Goal: Information Seeking & Learning: Learn about a topic

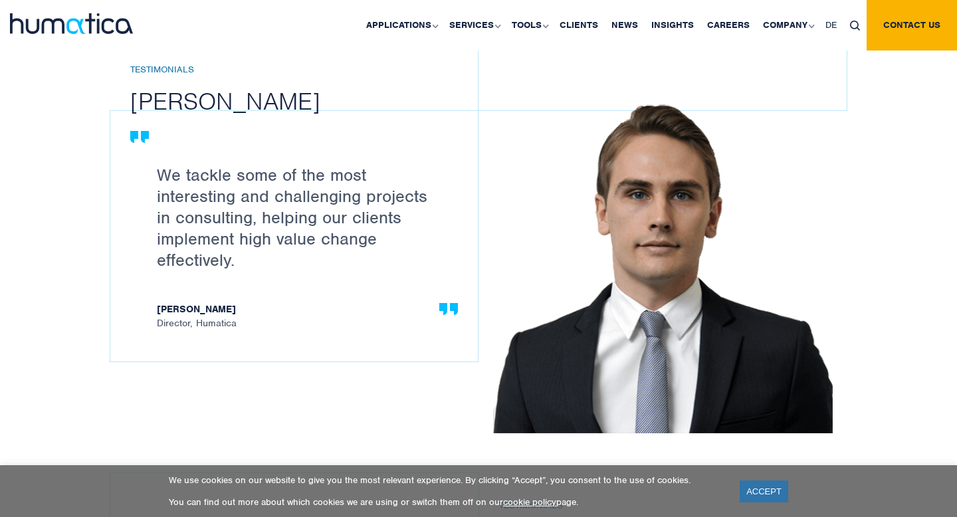
scroll to position [1601, 0]
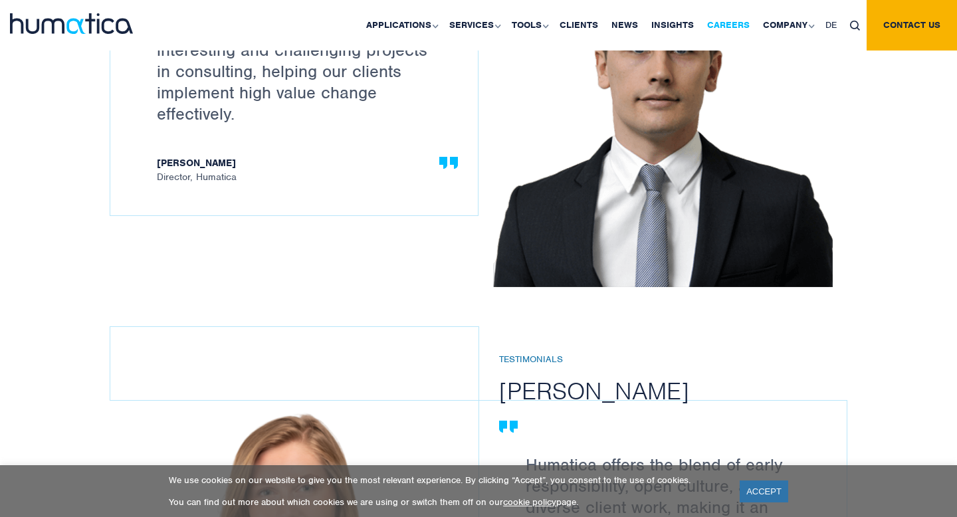
click at [733, 25] on link "Careers" at bounding box center [728, 25] width 56 height 51
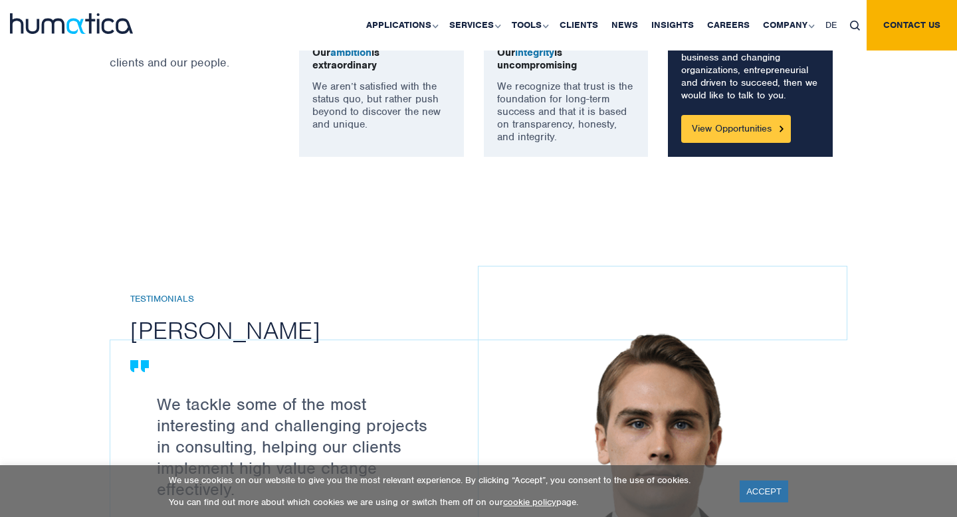
click at [744, 124] on link "View Opportunities" at bounding box center [736, 129] width 110 height 28
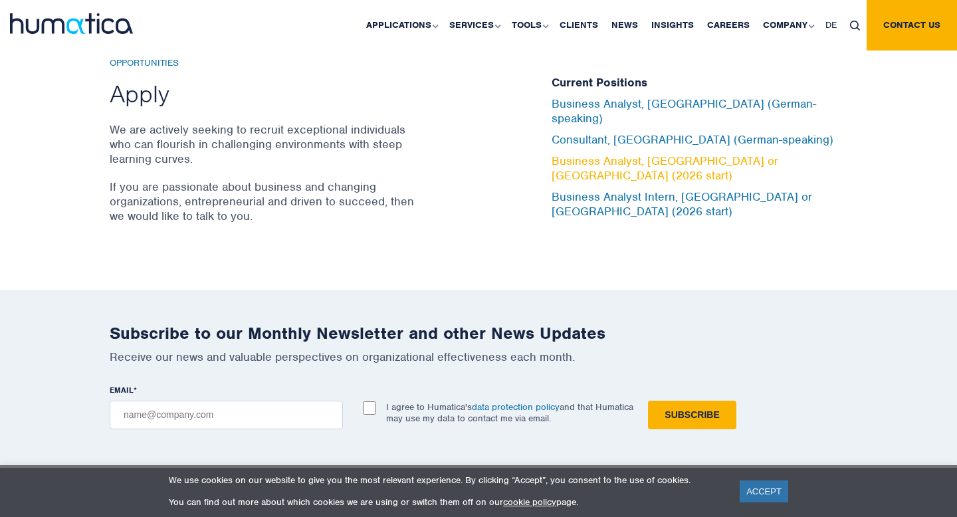
click at [581, 160] on link "Business Analyst, [GEOGRAPHIC_DATA] or [GEOGRAPHIC_DATA] (2026 start)" at bounding box center [665, 168] width 227 height 29
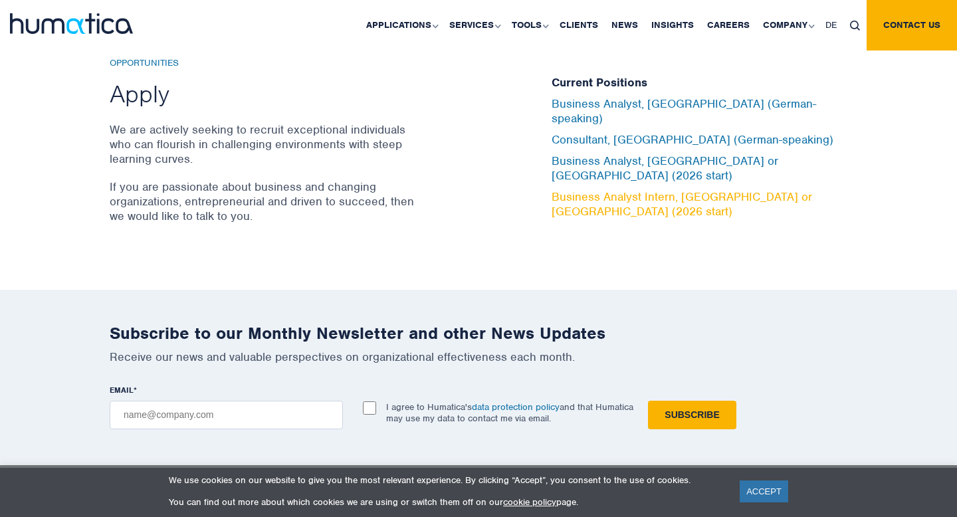
click at [581, 189] on link "Business Analyst Intern, [GEOGRAPHIC_DATA] or [GEOGRAPHIC_DATA] (2026 start)" at bounding box center [682, 203] width 261 height 29
